Goal: Navigation & Orientation: Understand site structure

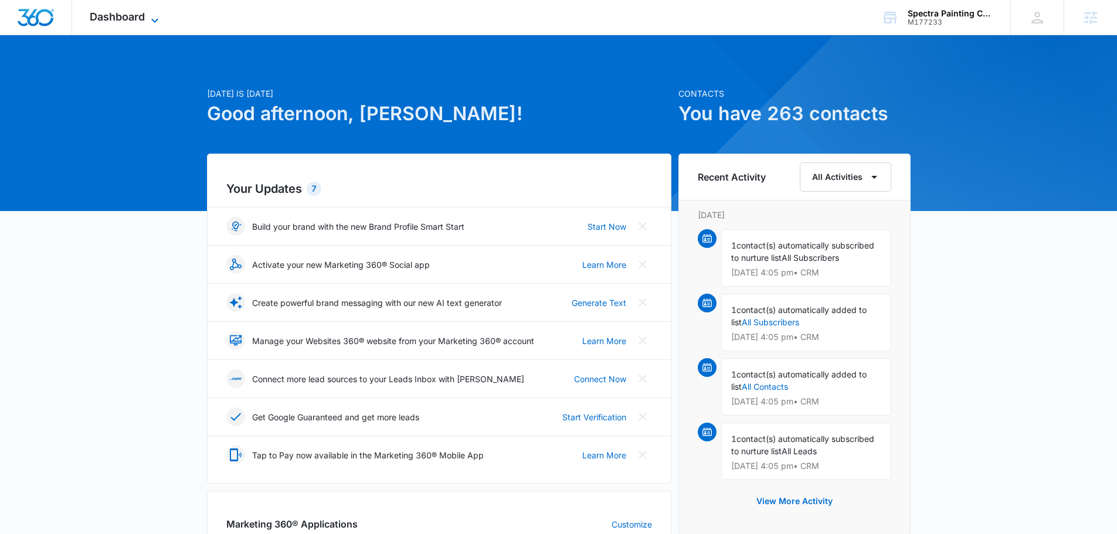
click at [112, 12] on span "Dashboard" at bounding box center [117, 17] width 55 height 12
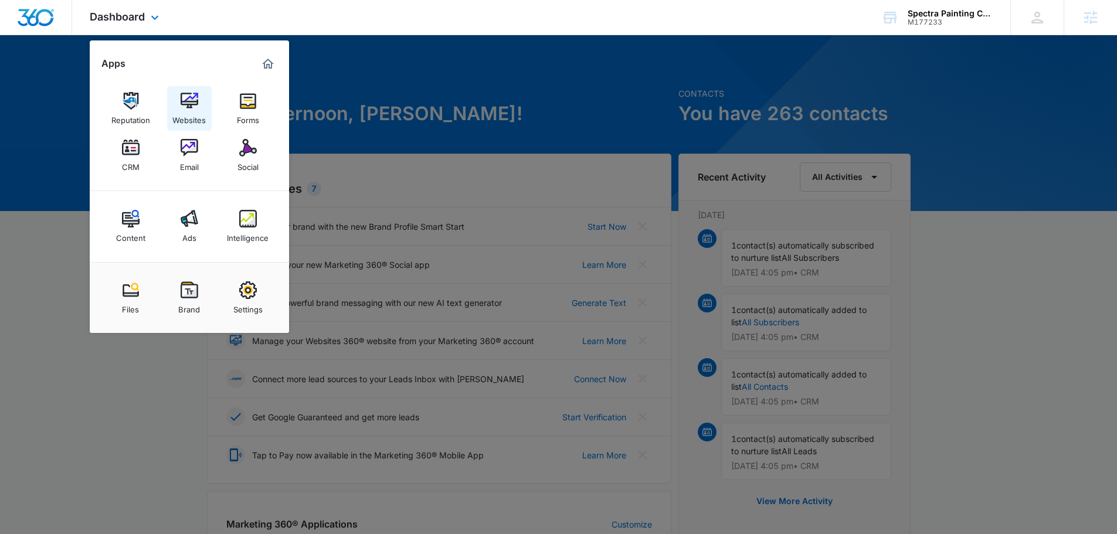
click at [188, 105] on img at bounding box center [190, 101] width 18 height 18
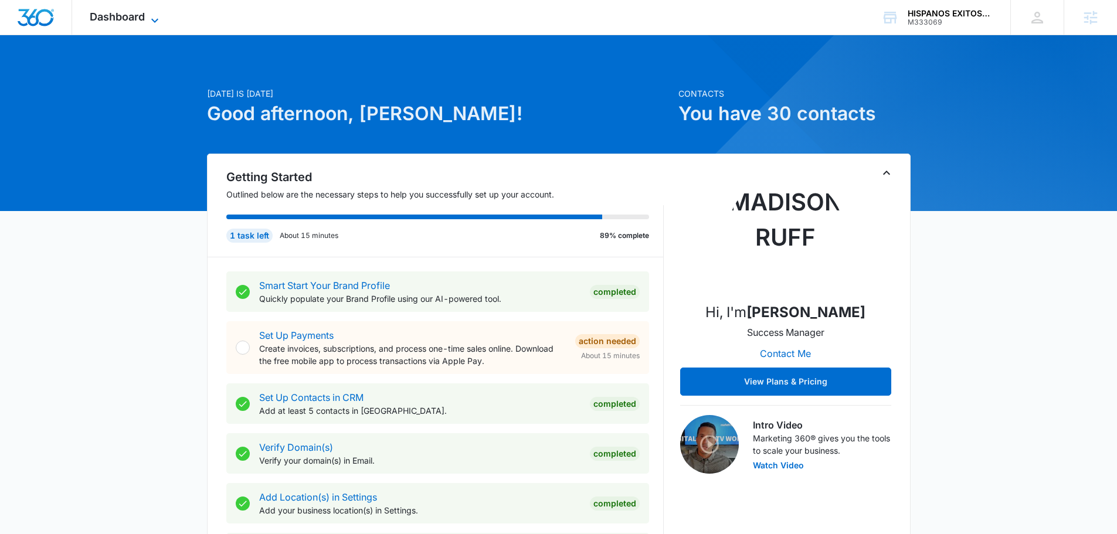
click at [139, 20] on span "Dashboard" at bounding box center [117, 17] width 55 height 12
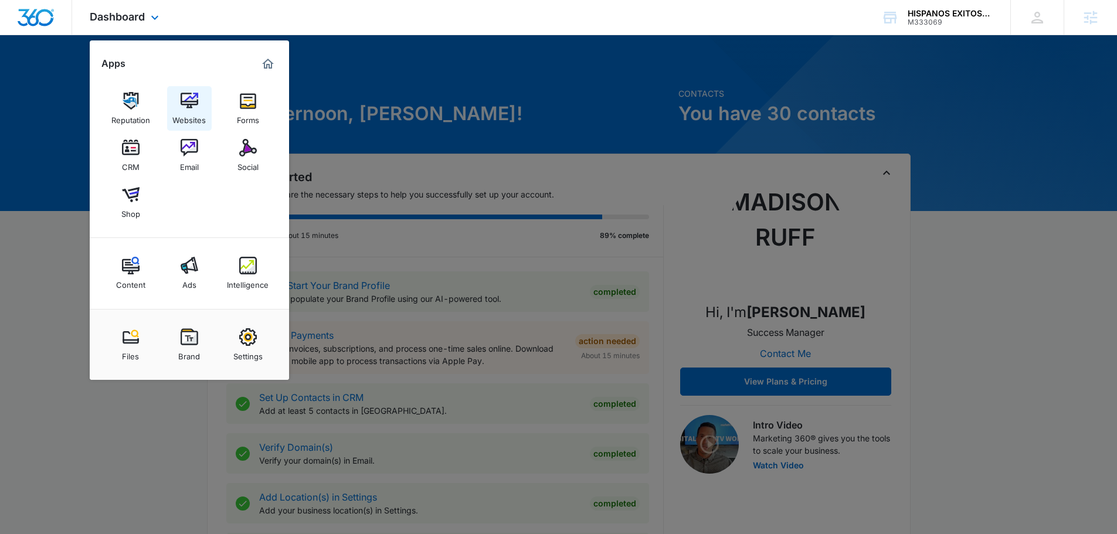
click at [185, 100] on img at bounding box center [190, 101] width 18 height 18
